Goal: Transaction & Acquisition: Purchase product/service

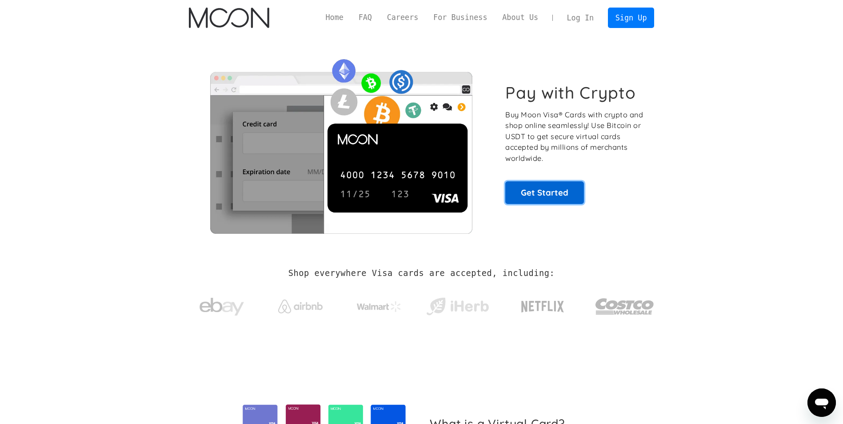
click at [415, 196] on link "Get Started" at bounding box center [544, 192] width 79 height 22
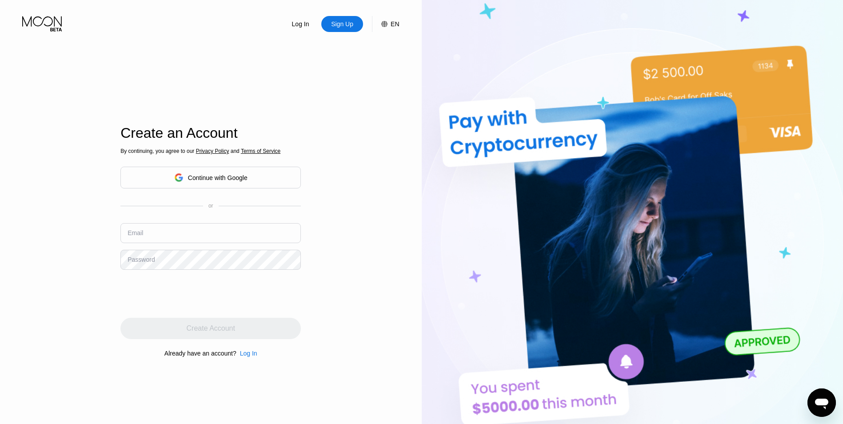
click at [184, 221] on div "By continuing, you agree to our Privacy Policy and Terms of Service Continue wi…" at bounding box center [210, 253] width 180 height 214
click at [185, 230] on input "text" at bounding box center [210, 233] width 180 height 20
click at [43, 246] on div "Log In Sign Up EN Language English Save Create an Account By continuing, you ag…" at bounding box center [211, 233] width 422 height 466
click at [199, 181] on div "Continue with Google" at bounding box center [218, 177] width 60 height 7
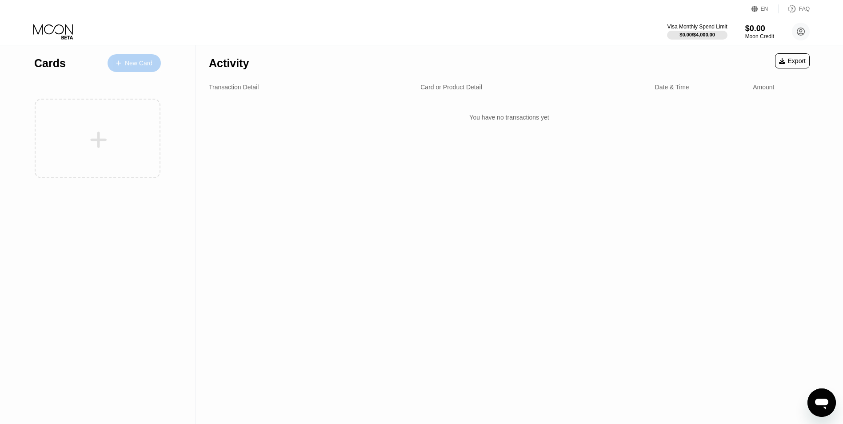
click at [144, 66] on div "New Card" at bounding box center [139, 64] width 28 height 8
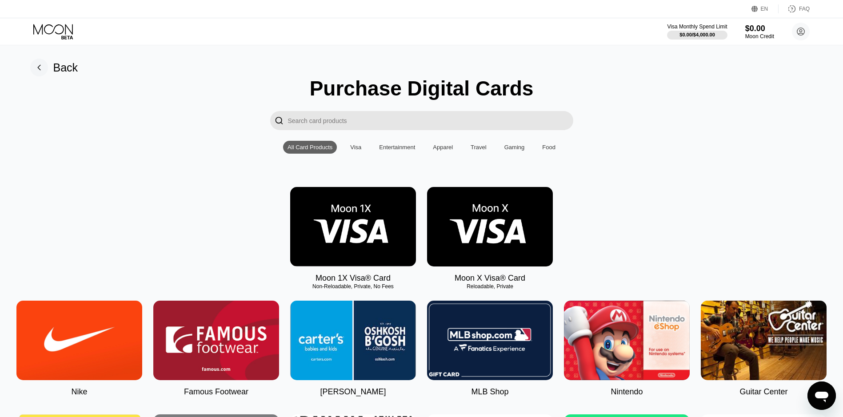
click at [45, 62] on rect at bounding box center [39, 68] width 18 height 18
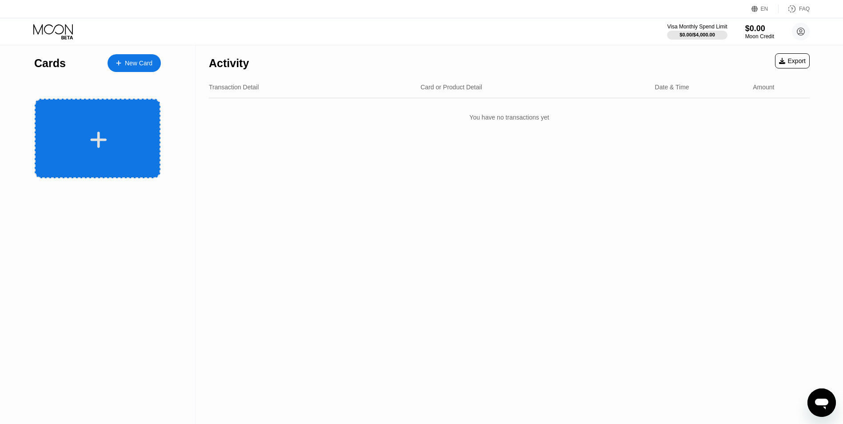
click at [105, 146] on icon at bounding box center [98, 140] width 17 height 20
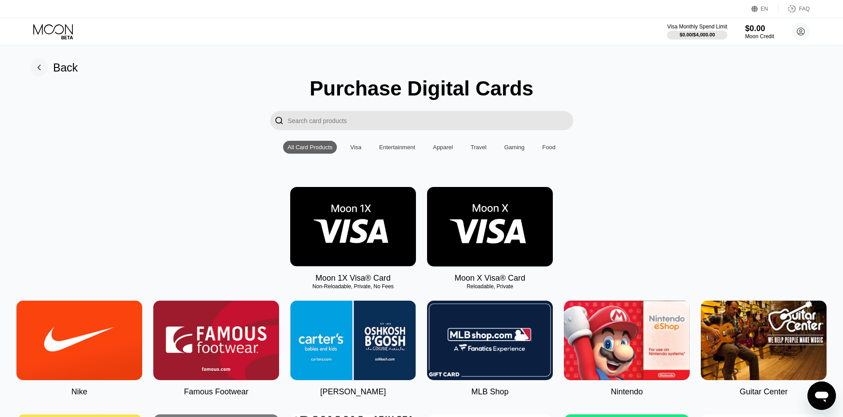
click at [370, 240] on img at bounding box center [353, 227] width 126 height 80
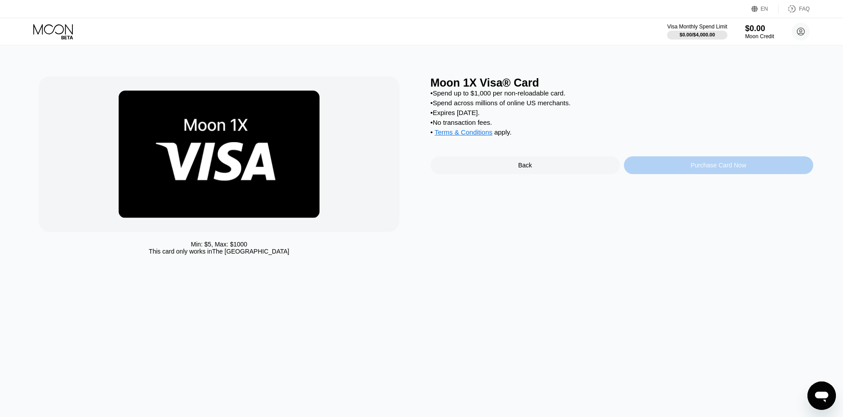
click at [656, 171] on div "Purchase Card Now" at bounding box center [718, 165] width 189 height 18
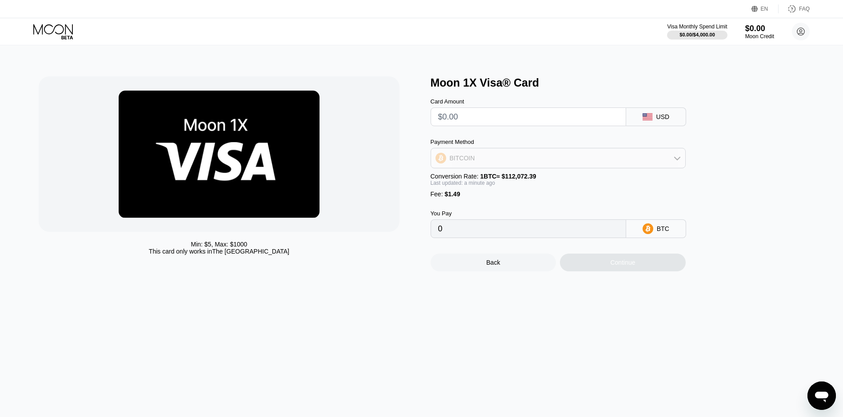
click at [541, 156] on div "BITCOIN" at bounding box center [558, 158] width 254 height 18
click at [509, 145] on div "Payment Method" at bounding box center [557, 142] width 255 height 7
click at [453, 119] on input "text" at bounding box center [528, 117] width 180 height 18
type input "$0"
type input "0.00001330"
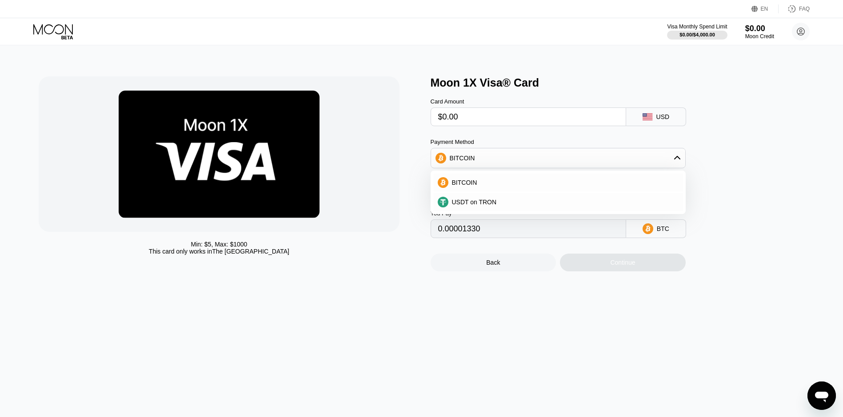
type input "$0.00"
click at [544, 41] on div "Visa Monthly Spend Limit $0.00 / $4,000.00 $0.00 Moon Credit [PERSON_NAME] Netf…" at bounding box center [421, 31] width 843 height 27
click at [472, 183] on span "BITCOIN" at bounding box center [464, 182] width 25 height 7
click at [476, 238] on input "0.00001330" at bounding box center [528, 229] width 180 height 18
click at [492, 237] on input "0.00001330" at bounding box center [528, 229] width 180 height 18
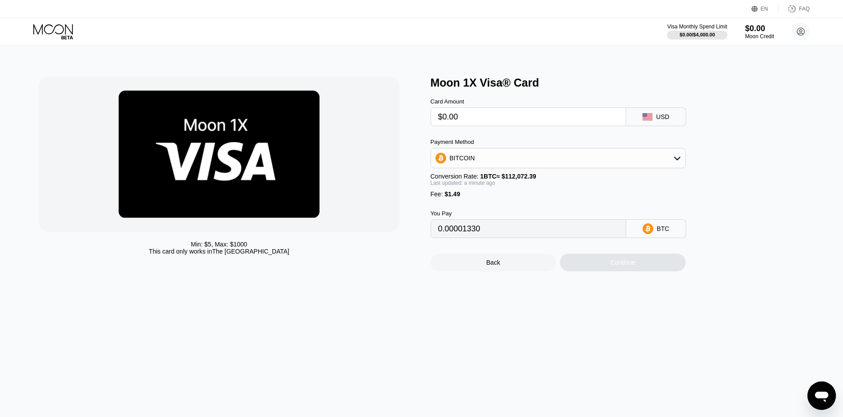
click at [468, 121] on input "$0.00" at bounding box center [528, 117] width 180 height 18
type input "$0.000000000"
click at [726, 224] on div "Moon 1X Visa® Card Card Amount $0.000000000 USD Payment Method BITCOIN Conversi…" at bounding box center [621, 173] width 382 height 195
click at [464, 217] on div "You Pay" at bounding box center [527, 213] width 195 height 7
click at [459, 161] on div "BITCOIN" at bounding box center [462, 158] width 25 height 7
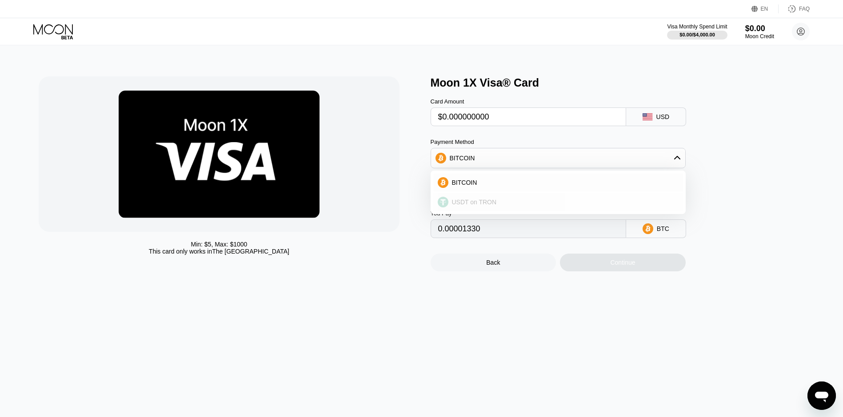
click at [472, 205] on span "USDT on TRON" at bounding box center [474, 202] width 45 height 7
type input "1.51"
click at [495, 122] on input "$0.000000000" at bounding box center [528, 117] width 180 height 18
drag, startPoint x: 465, startPoint y: 117, endPoint x: 421, endPoint y: 115, distance: 44.0
click at [421, 115] on div "Min: $ 5 , Max: $ 1000 This card only works in The United States Moon 1X Visa® …" at bounding box center [421, 173] width 765 height 195
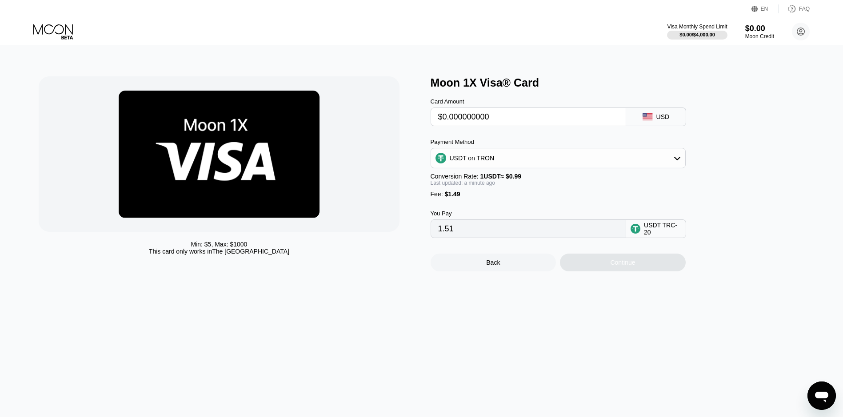
click at [652, 102] on div "Card Amount $0.000000000 USD" at bounding box center [572, 107] width 284 height 37
click at [757, 28] on div "$0.00" at bounding box center [759, 28] width 30 height 9
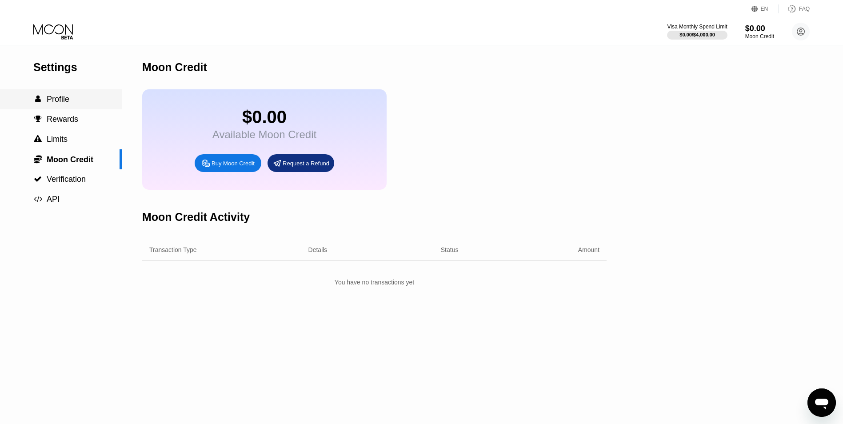
click at [70, 102] on div " Profile" at bounding box center [61, 99] width 122 height 9
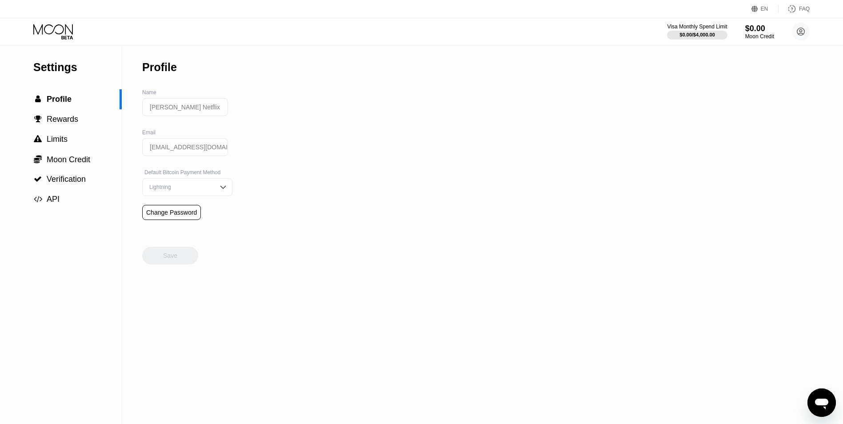
click at [50, 28] on icon at bounding box center [53, 32] width 41 height 16
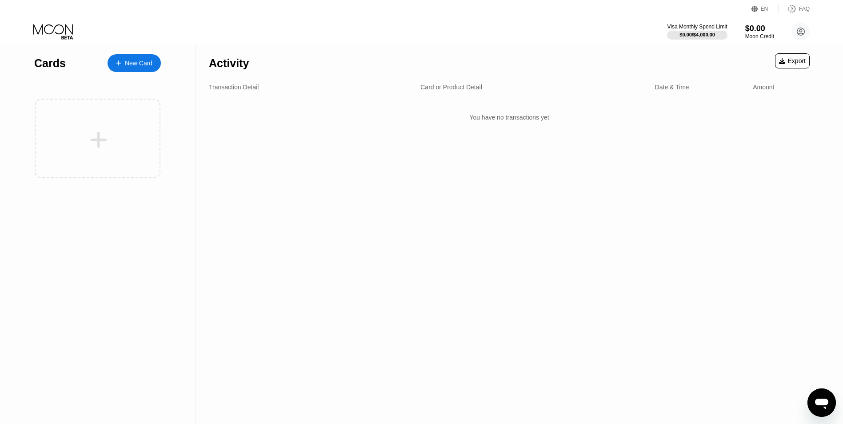
click at [537, 114] on div "You have no transactions yet" at bounding box center [509, 117] width 601 height 25
click at [102, 67] on div "Cards New Card" at bounding box center [97, 60] width 127 height 31
click at [45, 67] on div "Cards" at bounding box center [50, 63] width 32 height 13
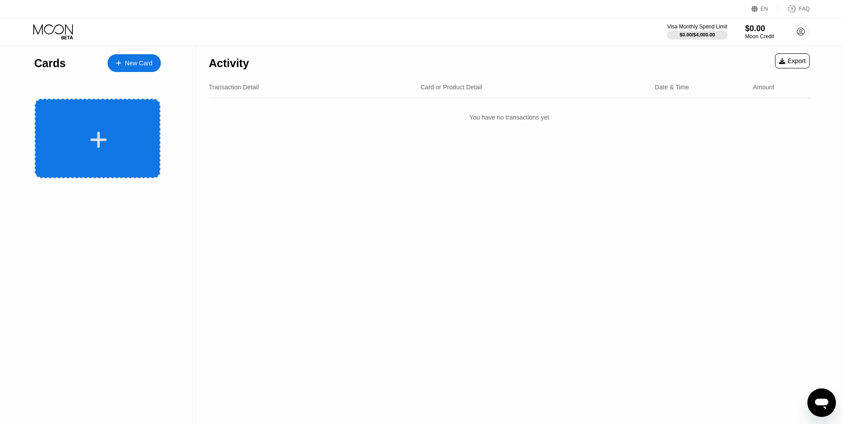
click at [69, 167] on div at bounding box center [98, 139] width 126 height 80
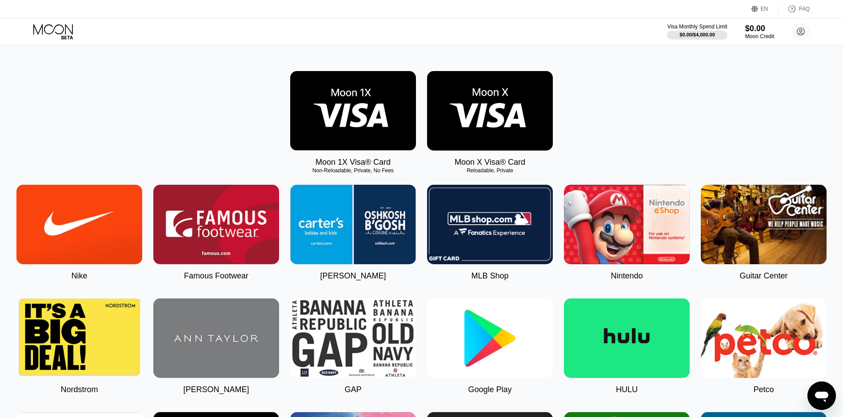
scroll to position [133, 0]
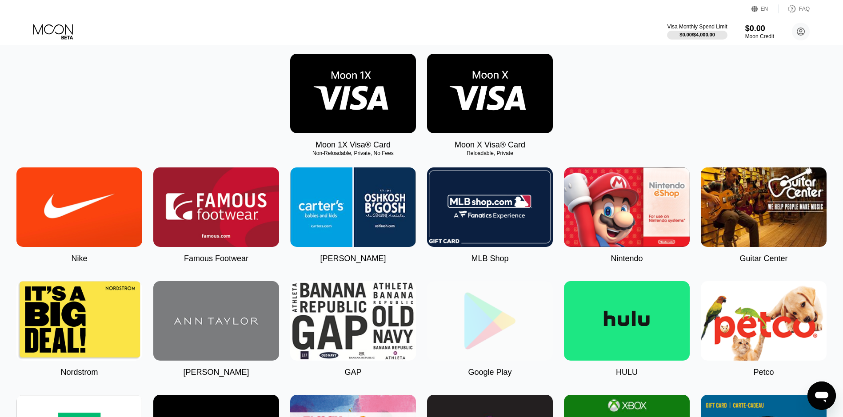
click at [458, 337] on img at bounding box center [490, 321] width 126 height 80
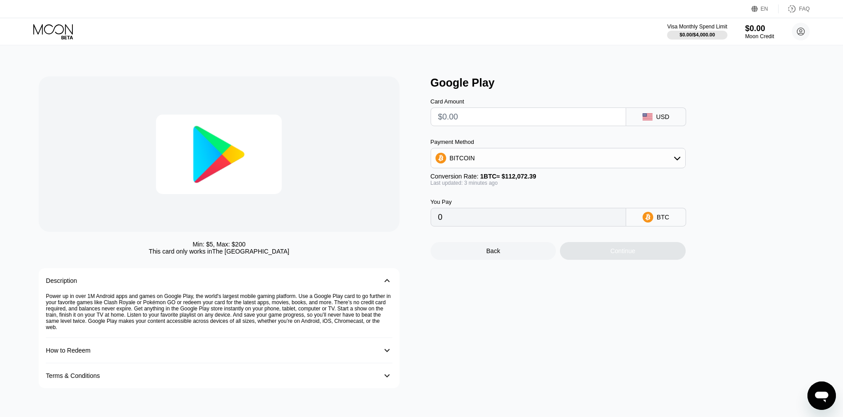
click at [459, 122] on input "text" at bounding box center [528, 117] width 180 height 18
click at [552, 357] on div "Google Play Card Amount USD Payment Method BITCOIN Conversion Rate: 1 BTC ≈ $11…" at bounding box center [621, 232] width 382 height 312
click at [486, 160] on div "BITCOIN" at bounding box center [558, 158] width 254 height 18
click at [363, 152] on div at bounding box center [219, 153] width 360 height 155
click at [470, 124] on input "text" at bounding box center [528, 117] width 180 height 18
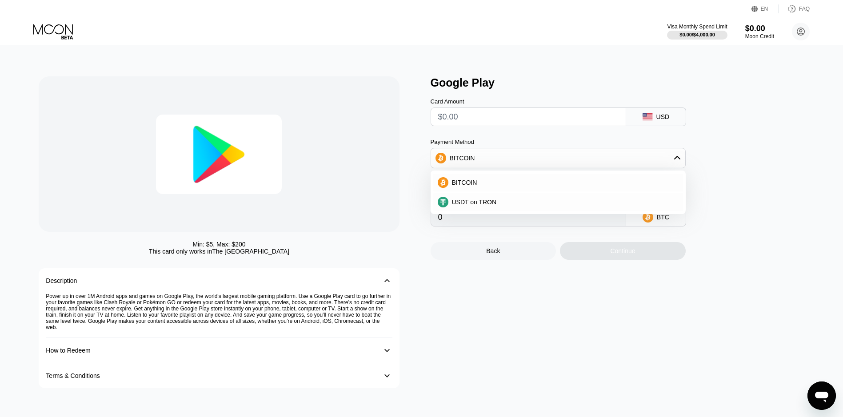
drag, startPoint x: 342, startPoint y: 175, endPoint x: 502, endPoint y: 308, distance: 208.2
click at [342, 175] on div at bounding box center [219, 153] width 360 height 155
click at [541, 306] on div "Google Play Card Amount USD Payment Method BITCOIN BITCOIN USDT on TRON Convers…" at bounding box center [621, 232] width 382 height 312
drag, startPoint x: 589, startPoint y: 256, endPoint x: 554, endPoint y: 241, distance: 38.2
click at [588, 255] on div "Continue" at bounding box center [623, 251] width 126 height 18
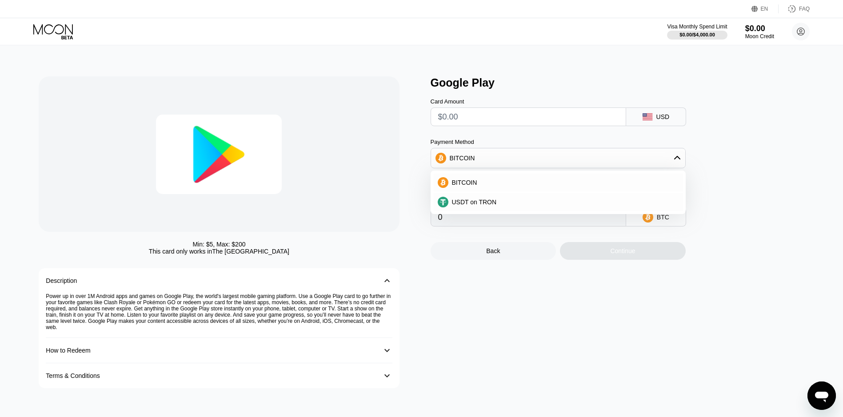
click at [471, 159] on div "BITCOIN" at bounding box center [462, 158] width 25 height 7
click at [457, 115] on input "text" at bounding box center [528, 117] width 180 height 18
click at [474, 197] on div "You Pay 0 BTC" at bounding box center [572, 206] width 284 height 40
click at [622, 255] on div "Continue" at bounding box center [623, 251] width 126 height 18
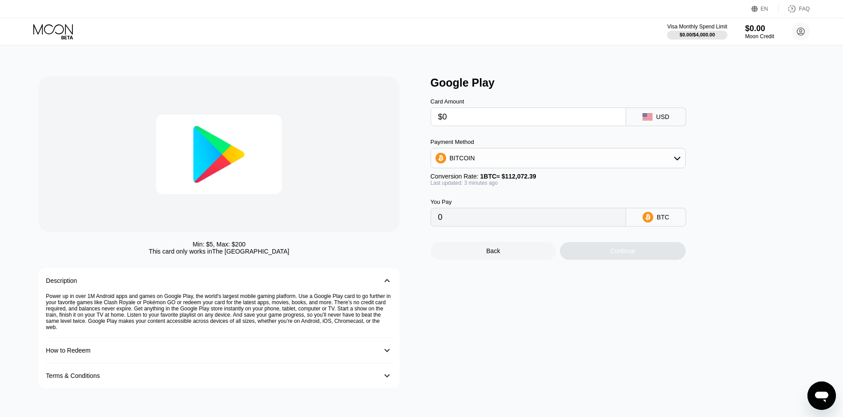
click at [494, 114] on input "$0" at bounding box center [528, 117] width 180 height 18
click at [595, 218] on input "0" at bounding box center [528, 217] width 180 height 18
click at [597, 255] on div "Continue" at bounding box center [623, 251] width 126 height 18
click at [485, 123] on input "$0000" at bounding box center [528, 117] width 180 height 18
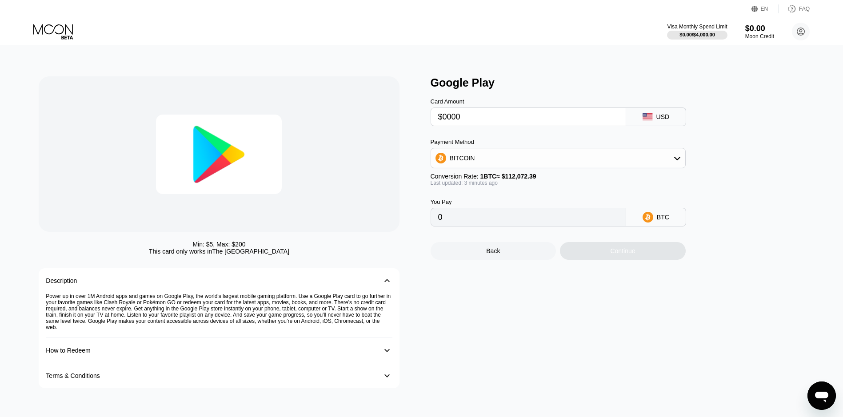
type input "$00001"
type input "0.00000891"
type input "$0000"
type input "0"
type input "$0"
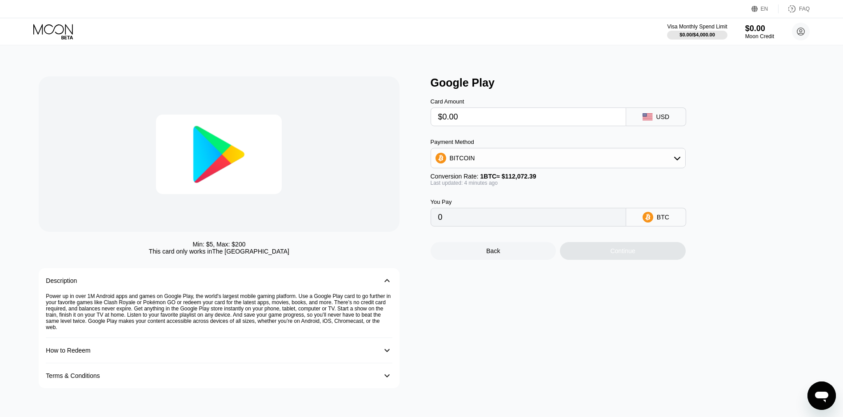
type input "$0.00"
click at [552, 193] on div "You Pay 0 BTC" at bounding box center [572, 206] width 284 height 40
click at [611, 270] on div "Google Play Card Amount $0.00 USD Payment Method BITCOIN Conversion Rate: 1 BTC…" at bounding box center [621, 232] width 382 height 312
click at [611, 265] on div "Google Play Card Amount $0.00 USD Payment Method BITCOIN Conversion Rate: 1 BTC…" at bounding box center [621, 232] width 382 height 312
click at [611, 260] on div "Continue" at bounding box center [623, 251] width 126 height 18
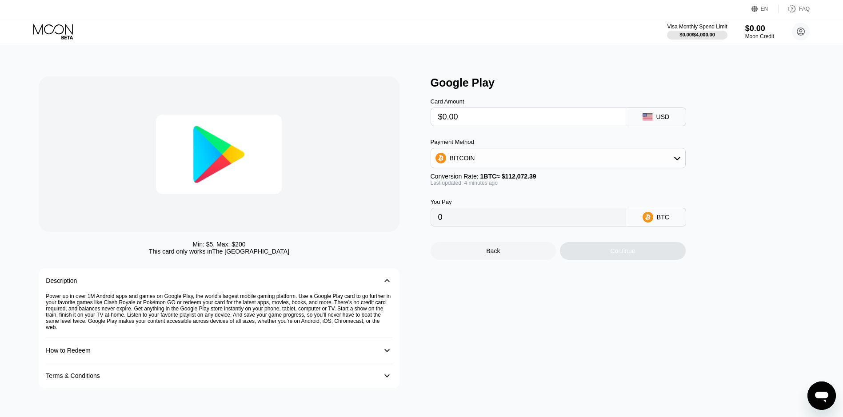
drag, startPoint x: 611, startPoint y: 264, endPoint x: 580, endPoint y: 265, distance: 30.7
click at [600, 260] on div "Continue" at bounding box center [623, 251] width 126 height 18
drag, startPoint x: 454, startPoint y: 155, endPoint x: 462, endPoint y: 159, distance: 8.9
click at [454, 155] on div "BITCOIN" at bounding box center [558, 158] width 254 height 18
click at [483, 204] on span "USDT on TRON" at bounding box center [474, 202] width 45 height 7
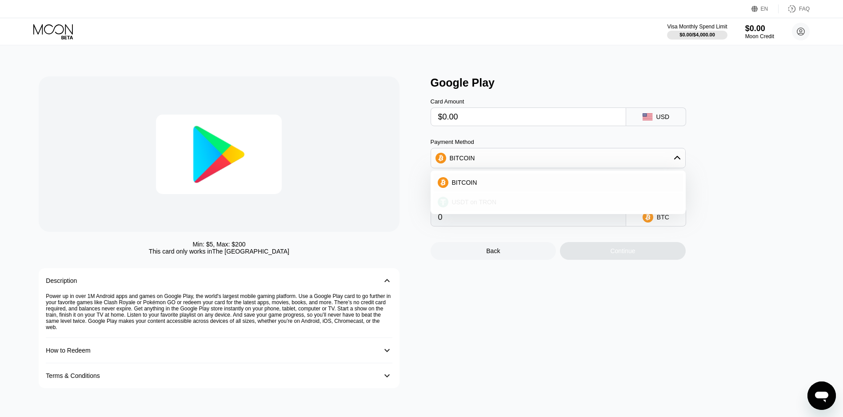
type input "0.00"
click at [482, 121] on input "$0.00" at bounding box center [528, 117] width 180 height 18
type input "$0.00000"
click at [520, 140] on div "Card Amount $0.00000 USD Payment Method USDT on TRON Conversion Rate: 1 USDT ≈ …" at bounding box center [572, 157] width 284 height 137
click at [617, 255] on div "Continue" at bounding box center [623, 251] width 126 height 18
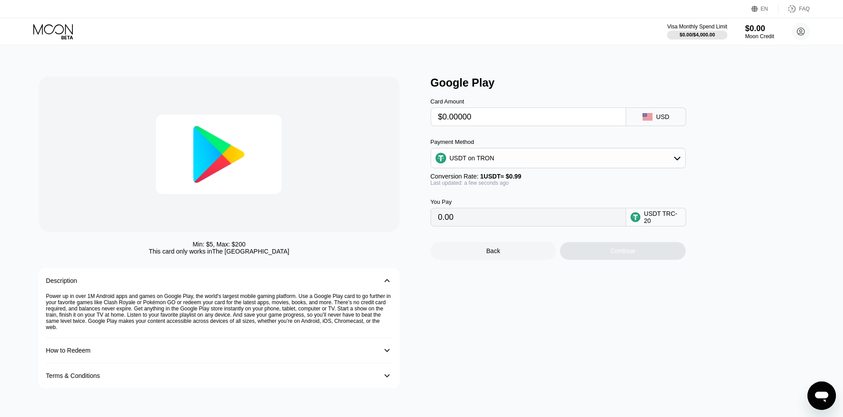
click at [617, 255] on div "Continue" at bounding box center [623, 251] width 126 height 18
click at [513, 117] on input "$0.00000" at bounding box center [528, 117] width 180 height 18
